Goal: Task Accomplishment & Management: Use online tool/utility

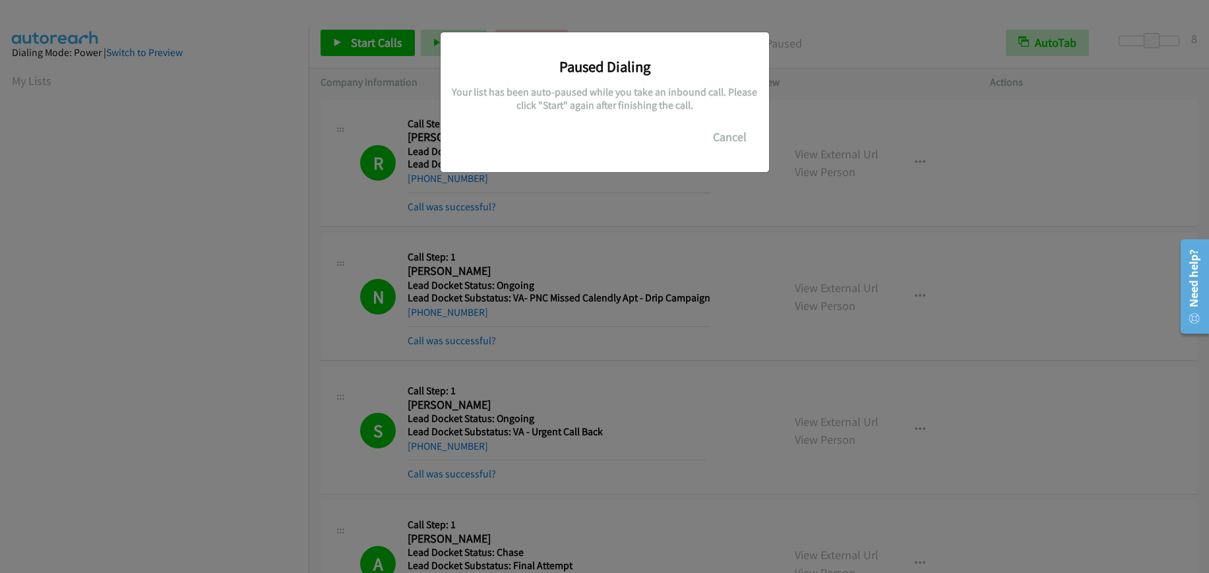
scroll to position [166, 0]
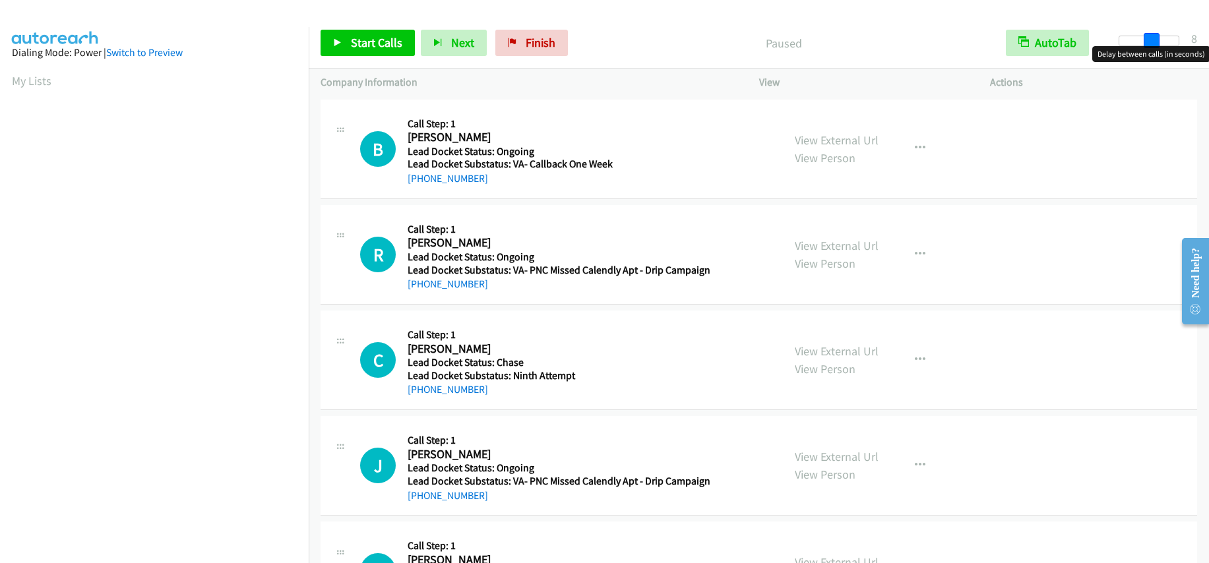
drag, startPoint x: 1117, startPoint y: 38, endPoint x: 1148, endPoint y: 36, distance: 31.1
click at [1148, 36] on span at bounding box center [1152, 41] width 16 height 16
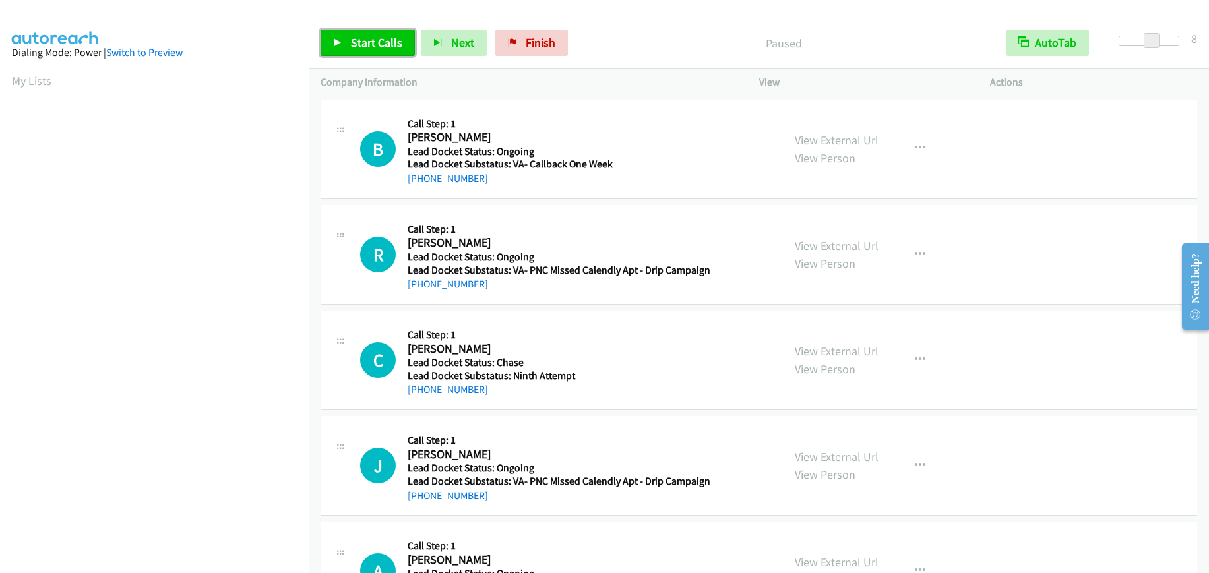
click at [394, 44] on span "Start Calls" at bounding box center [376, 42] width 51 height 15
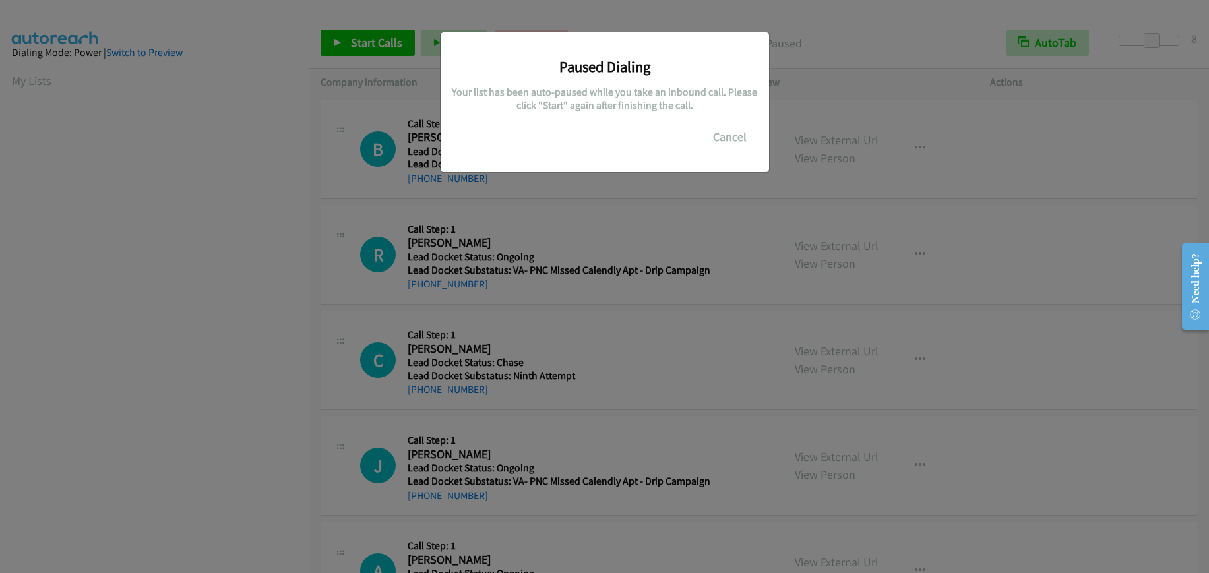
scroll to position [167, 0]
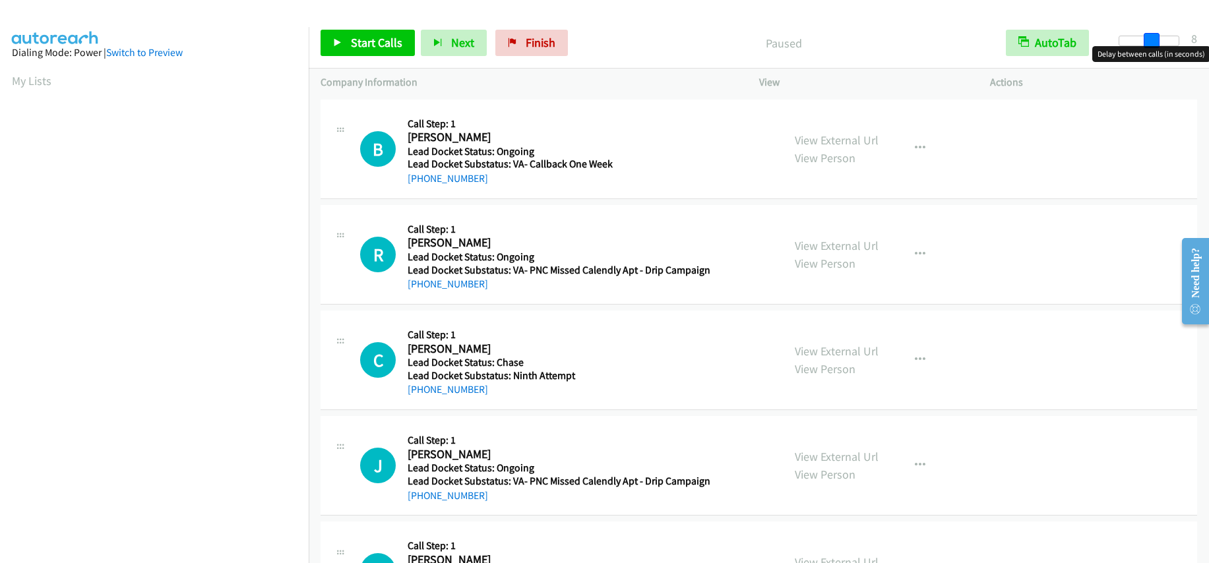
drag, startPoint x: 1120, startPoint y: 43, endPoint x: 1152, endPoint y: 40, distance: 31.8
click at [1152, 40] on span at bounding box center [1152, 41] width 16 height 16
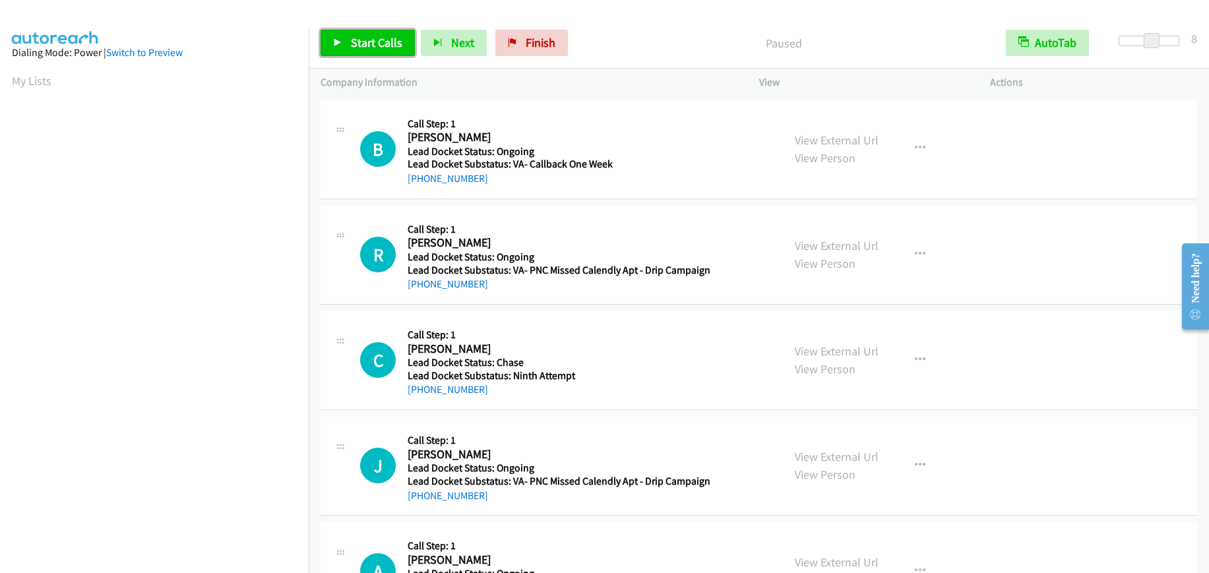
click at [362, 44] on span "Start Calls" at bounding box center [376, 42] width 51 height 15
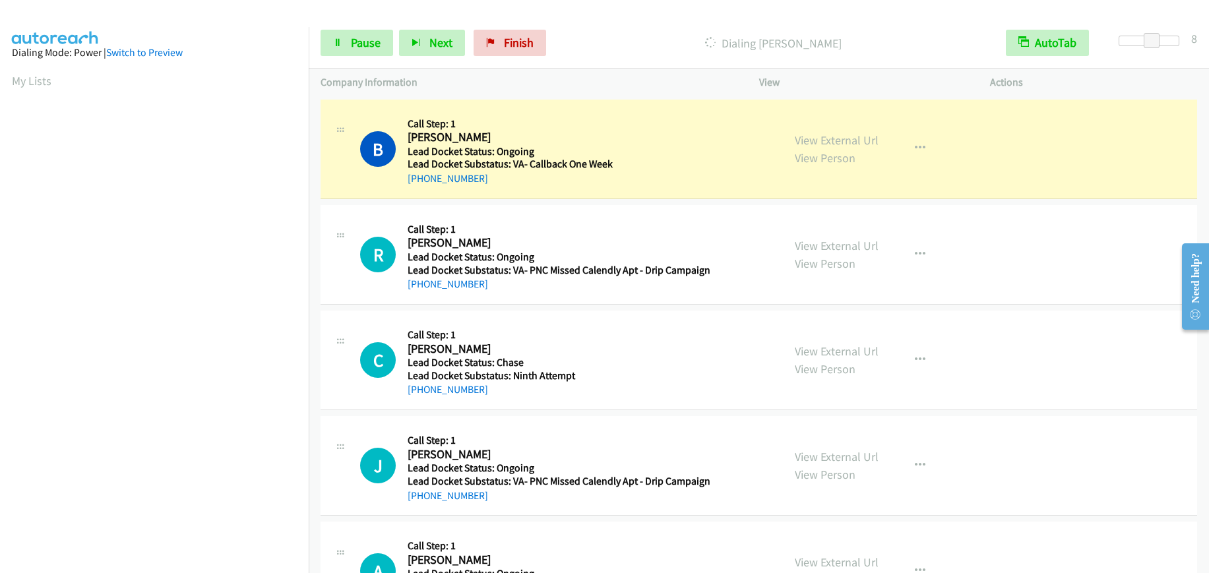
scroll to position [166, 0]
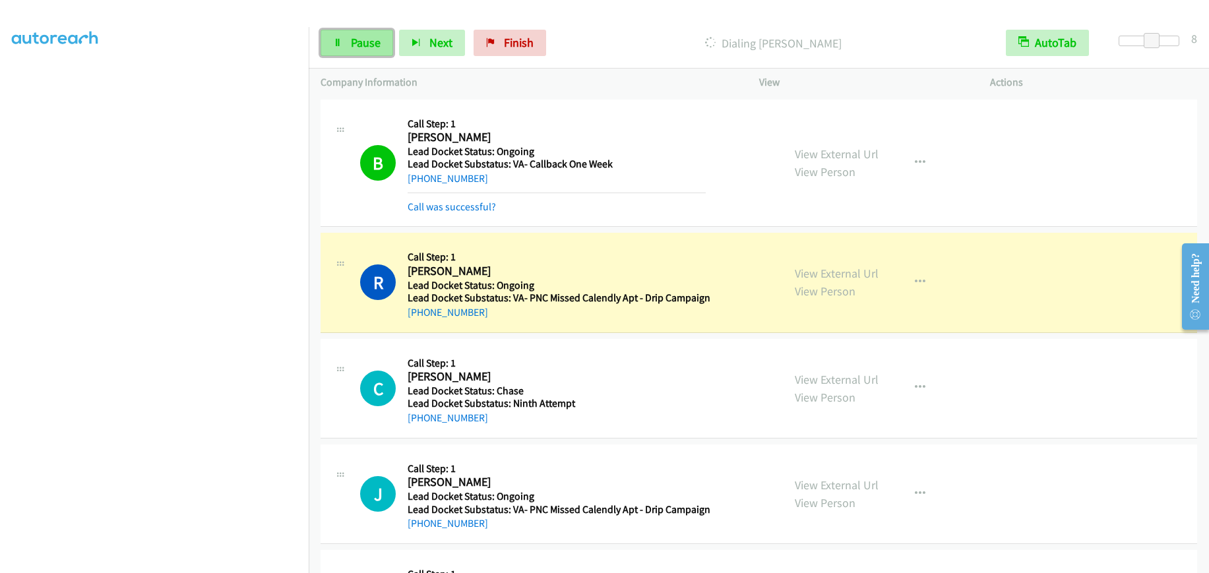
click at [364, 42] on span "Pause" at bounding box center [366, 42] width 30 height 15
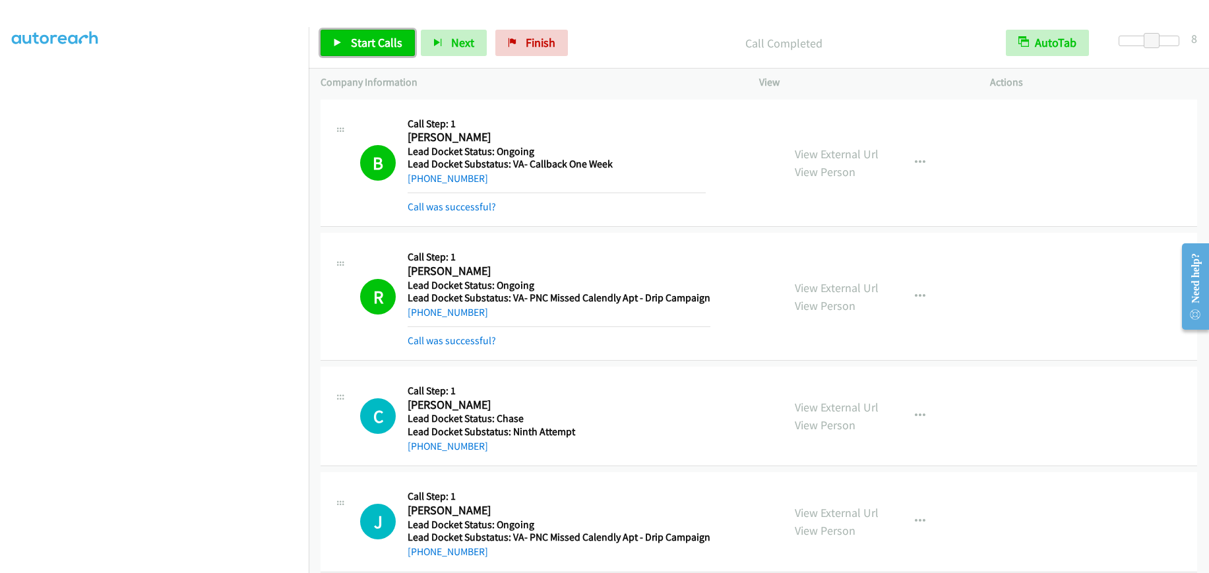
click at [348, 42] on link "Start Calls" at bounding box center [368, 43] width 94 height 26
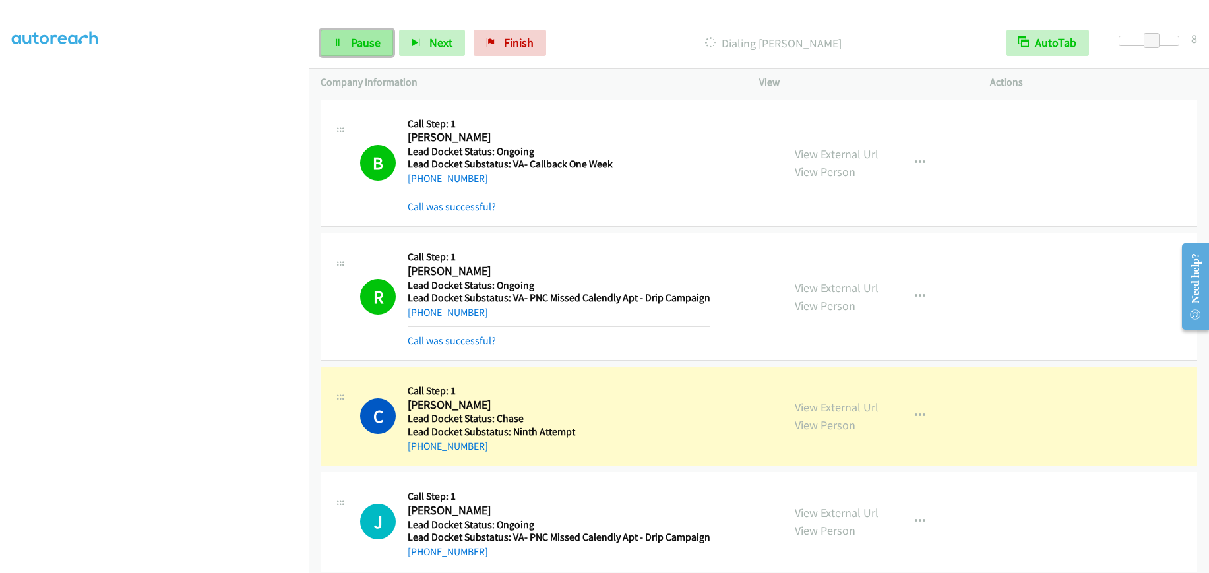
click at [373, 52] on link "Pause" at bounding box center [357, 43] width 73 height 26
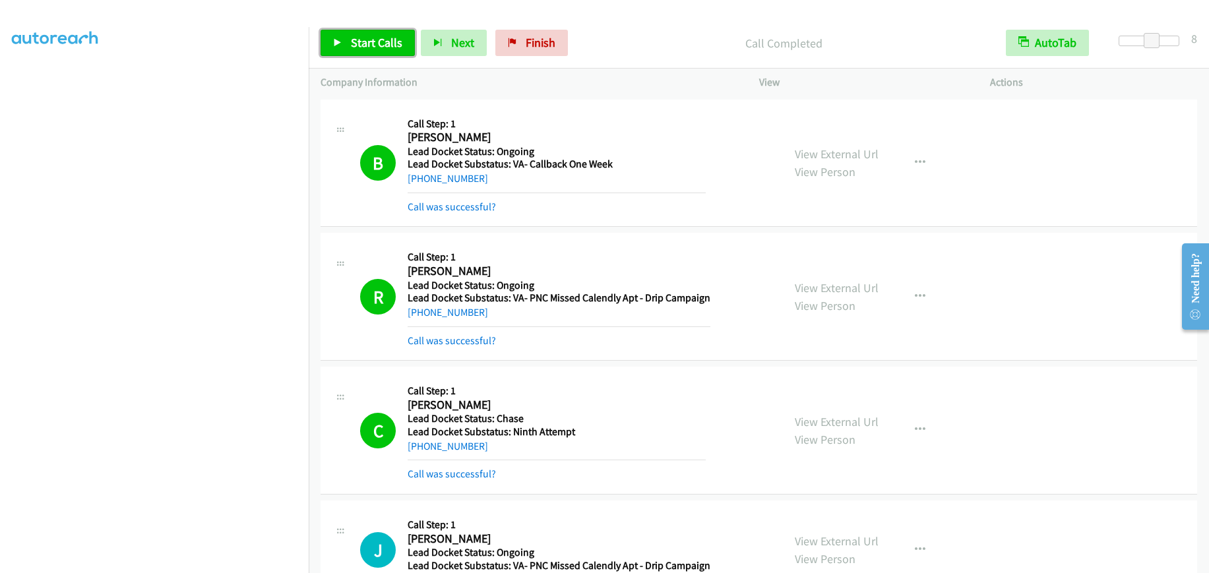
click at [364, 41] on span "Start Calls" at bounding box center [376, 42] width 51 height 15
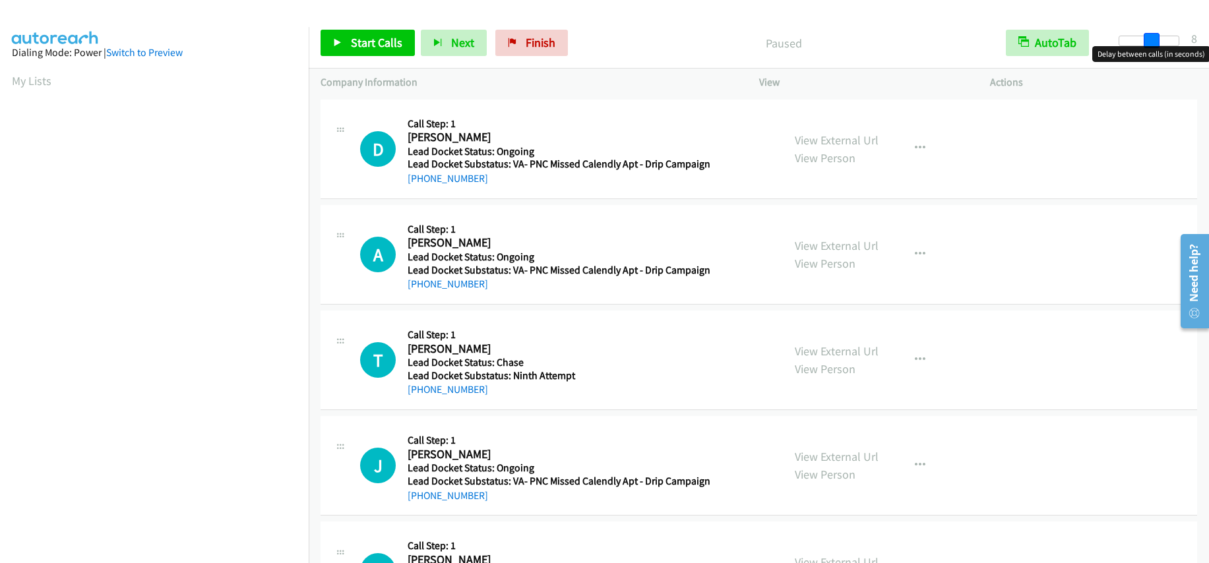
drag, startPoint x: 1121, startPoint y: 44, endPoint x: 1151, endPoint y: 49, distance: 30.9
click at [1151, 49] on body "Start Calls Pause Next Finish Paused AutoTab AutoTab 8 Company Information Info…" at bounding box center [604, 31] width 1209 height 63
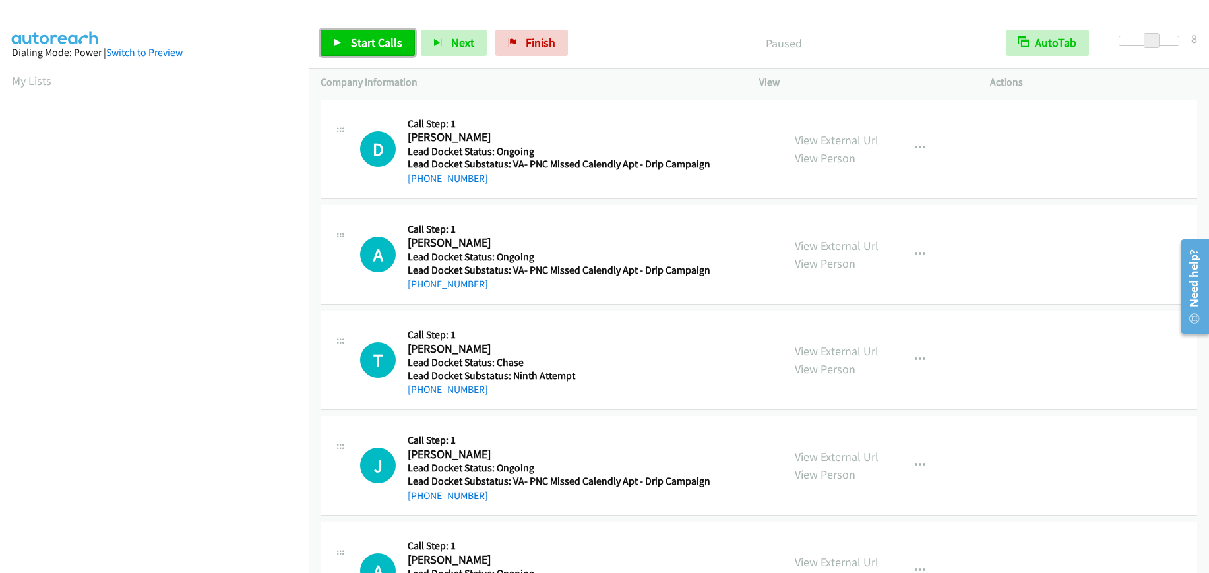
click at [386, 55] on link "Start Calls" at bounding box center [368, 43] width 94 height 26
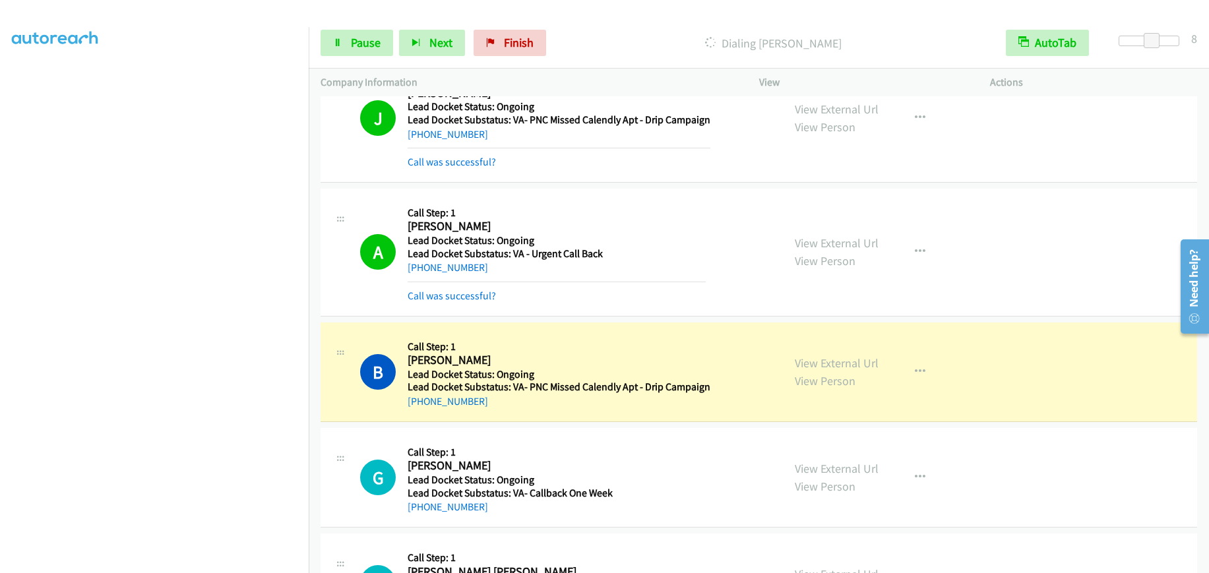
scroll to position [594, 0]
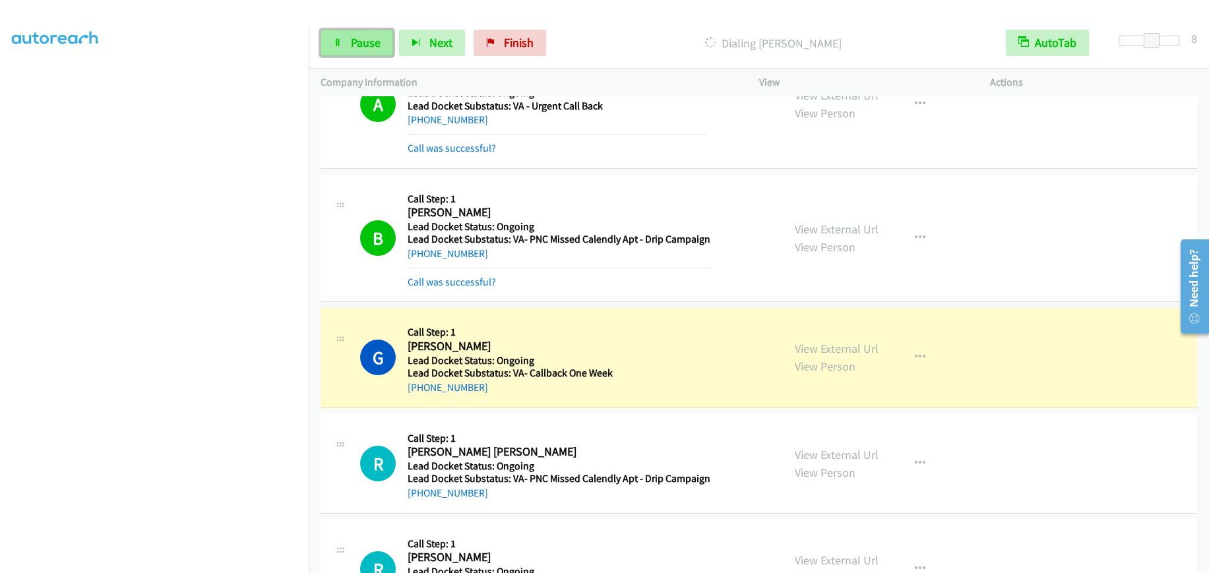
click at [379, 46] on span "Pause" at bounding box center [366, 42] width 30 height 15
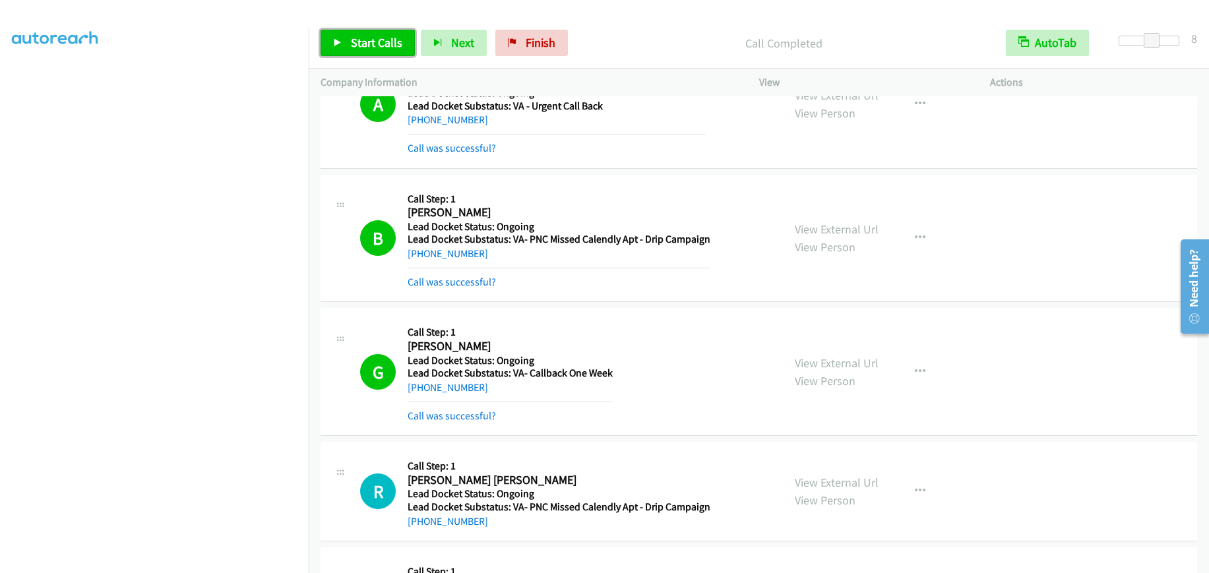
click at [368, 38] on span "Start Calls" at bounding box center [376, 42] width 51 height 15
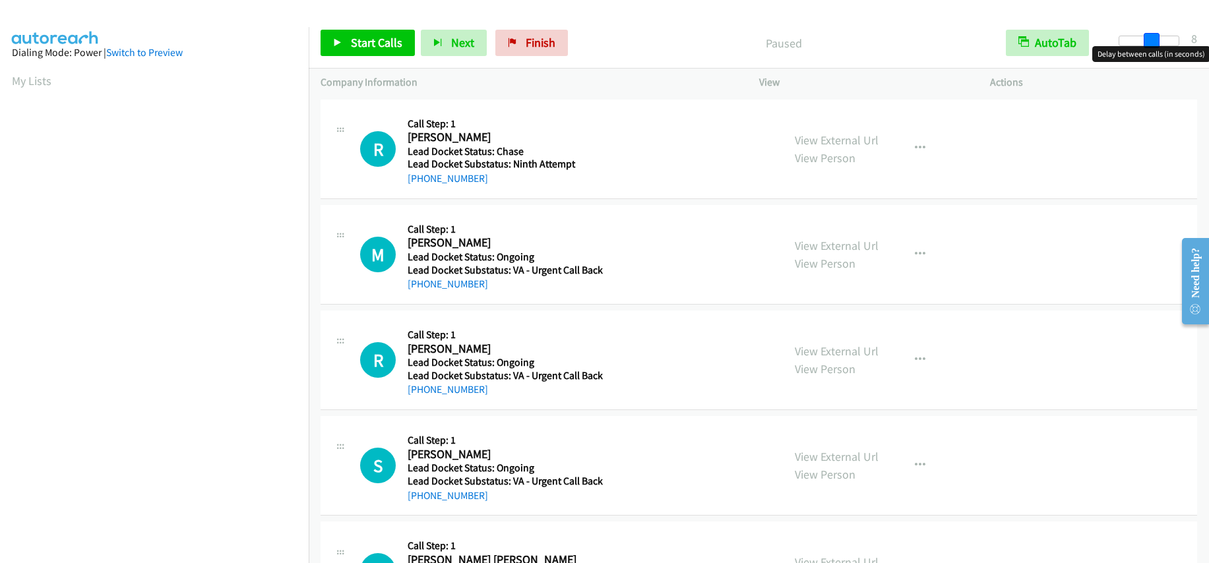
drag, startPoint x: 1121, startPoint y: 40, endPoint x: 1155, endPoint y: 33, distance: 34.3
click at [1155, 33] on span at bounding box center [1152, 41] width 16 height 16
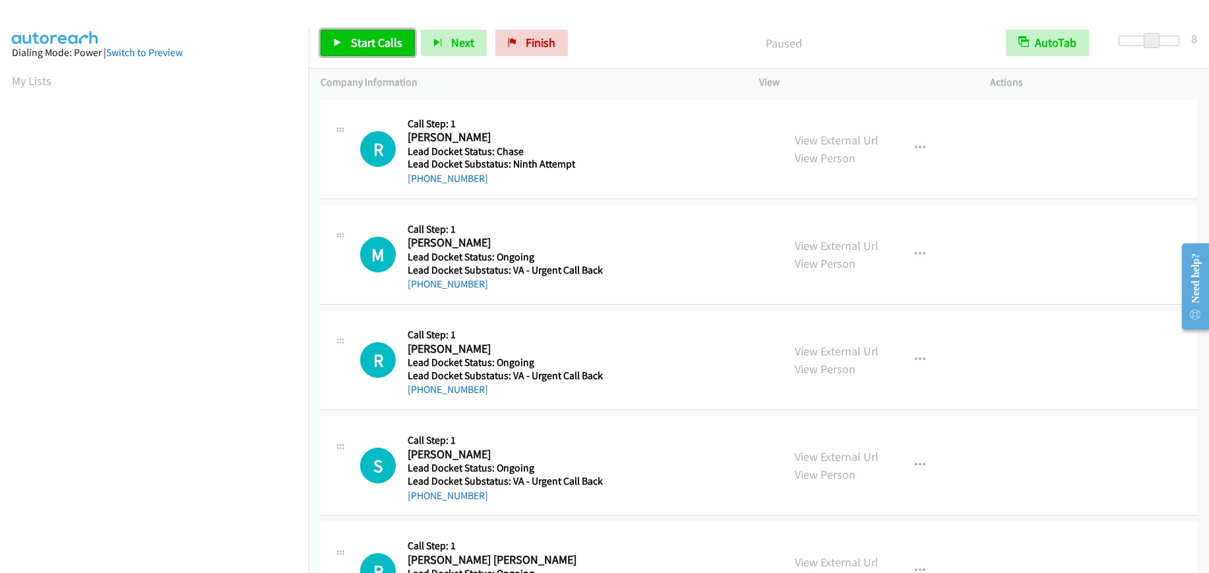
click at [398, 48] on span "Start Calls" at bounding box center [376, 42] width 51 height 15
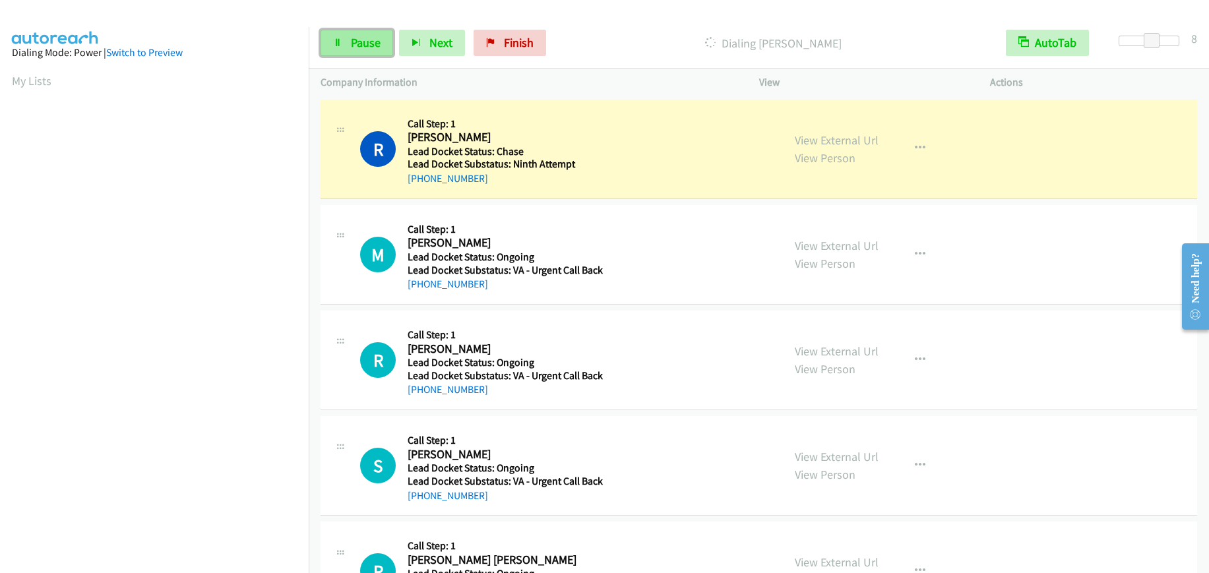
click at [352, 46] on span "Pause" at bounding box center [366, 42] width 30 height 15
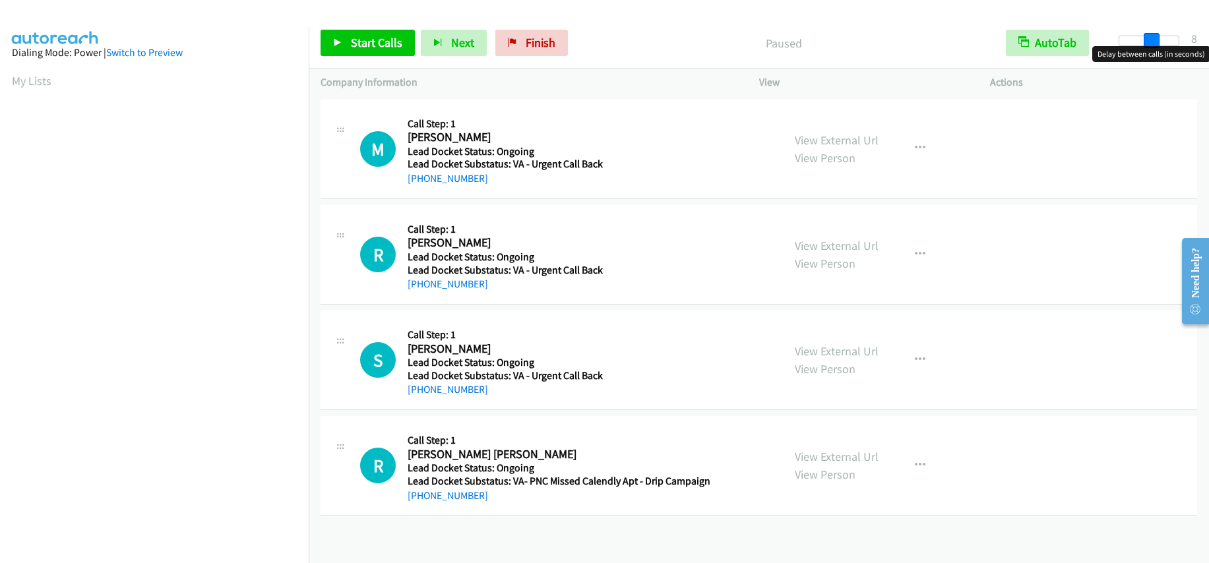
drag, startPoint x: 1119, startPoint y: 43, endPoint x: 1149, endPoint y: 37, distance: 30.9
click at [1149, 37] on span at bounding box center [1152, 41] width 16 height 16
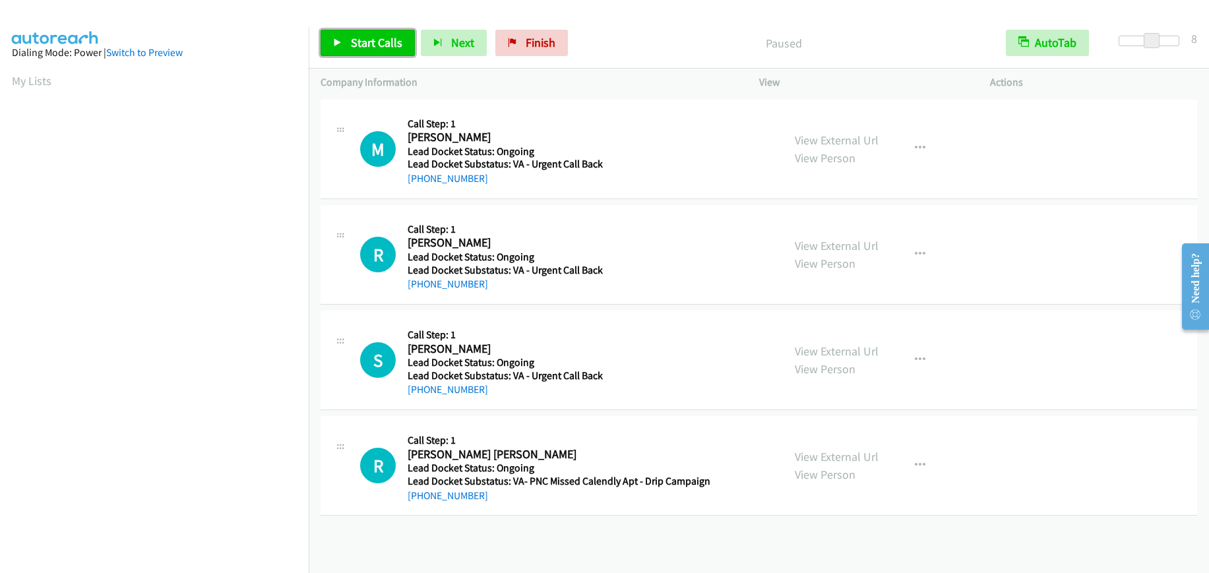
click at [353, 44] on span "Start Calls" at bounding box center [376, 42] width 51 height 15
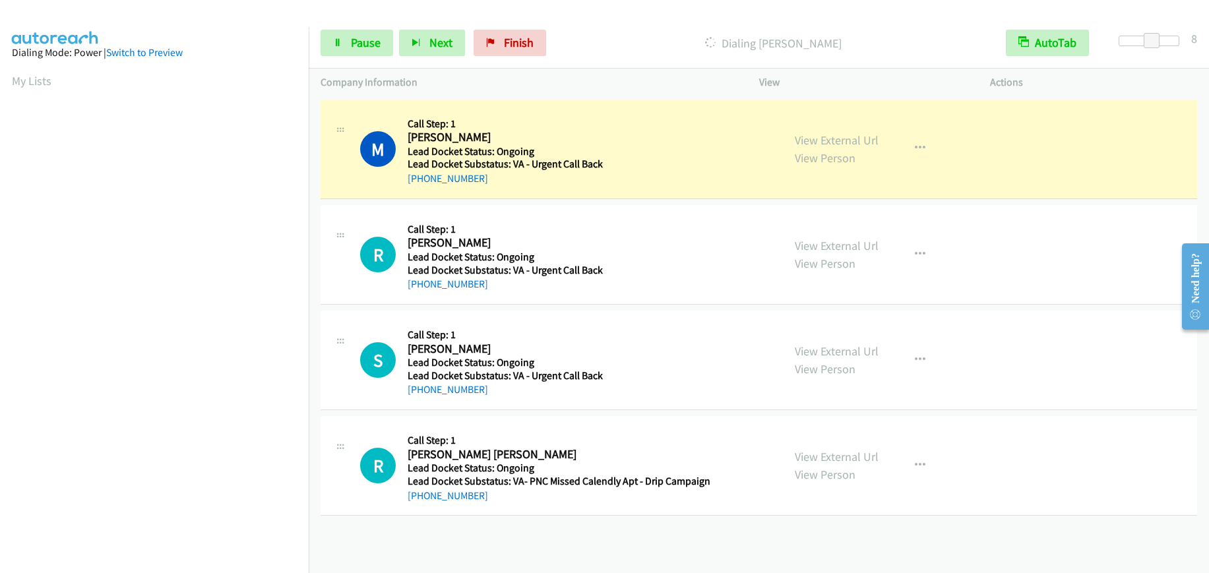
scroll to position [166, 0]
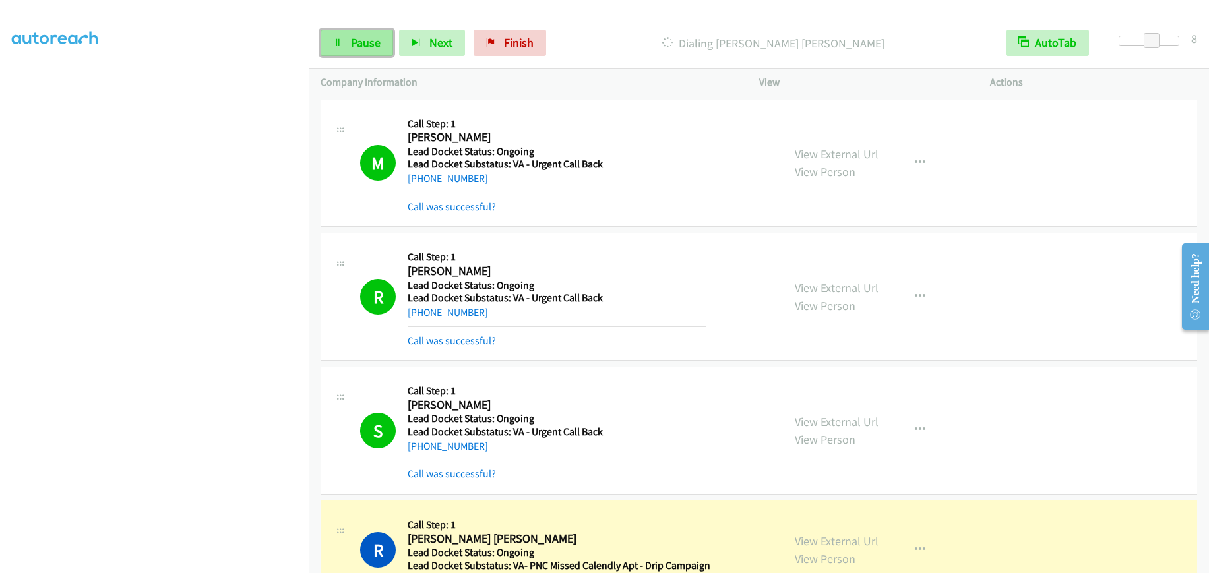
click at [361, 48] on span "Pause" at bounding box center [366, 42] width 30 height 15
